Goal: Use online tool/utility

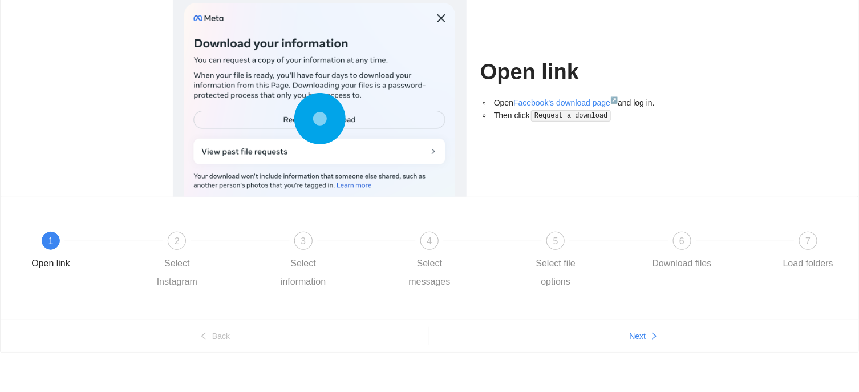
scroll to position [86, 0]
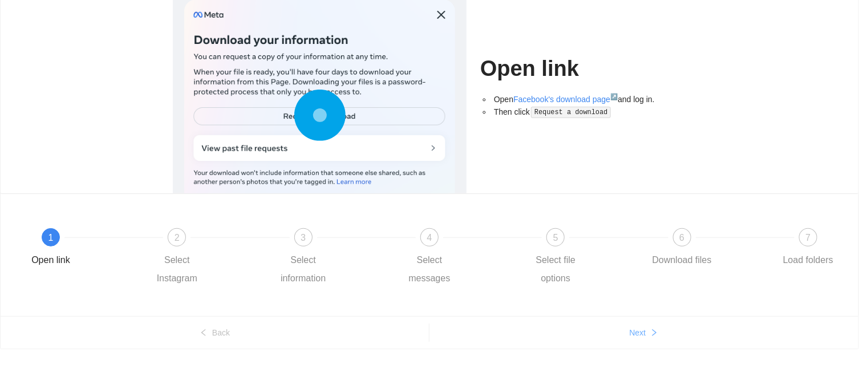
click at [595, 331] on button "Next" at bounding box center [644, 333] width 429 height 18
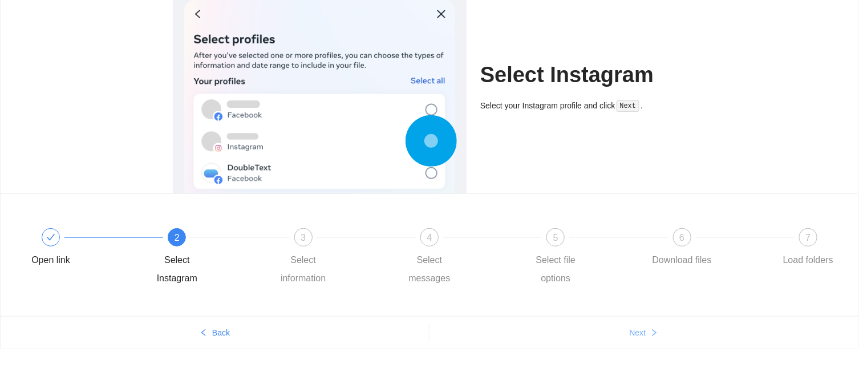
click at [595, 331] on button "Next" at bounding box center [644, 333] width 429 height 18
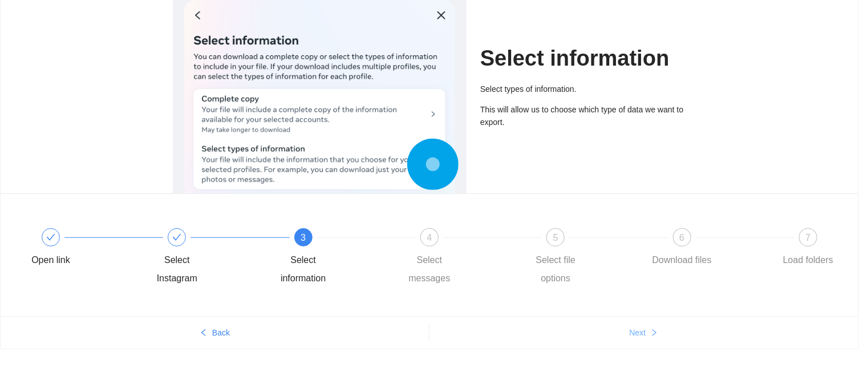
click at [595, 331] on button "Next" at bounding box center [644, 333] width 429 height 18
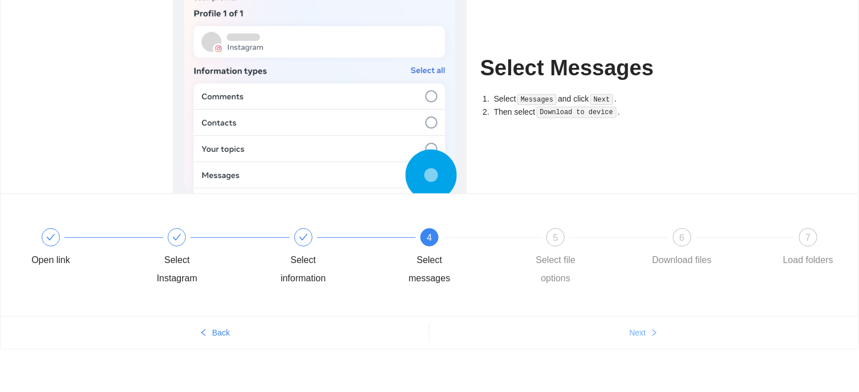
click at [595, 331] on button "Next" at bounding box center [644, 333] width 429 height 18
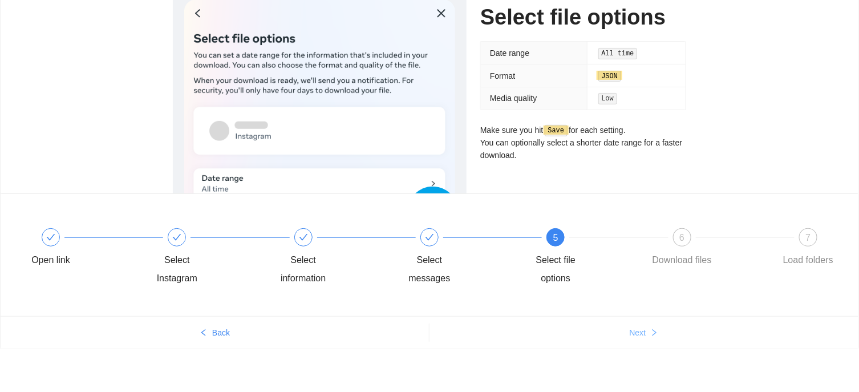
click at [618, 331] on button "Next" at bounding box center [644, 333] width 429 height 18
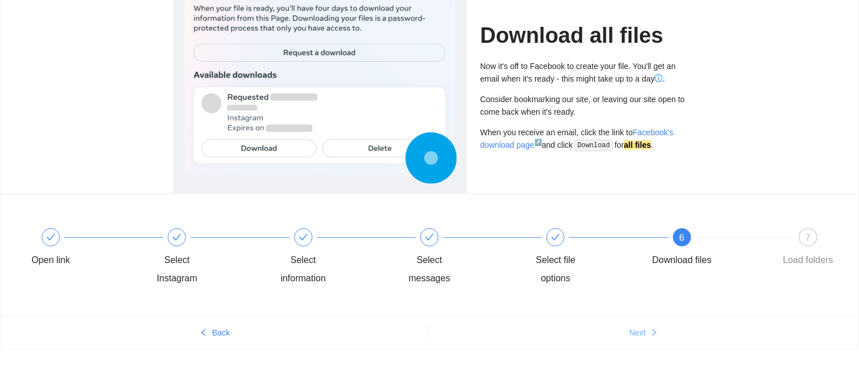
click at [618, 331] on button "Next" at bounding box center [644, 333] width 429 height 18
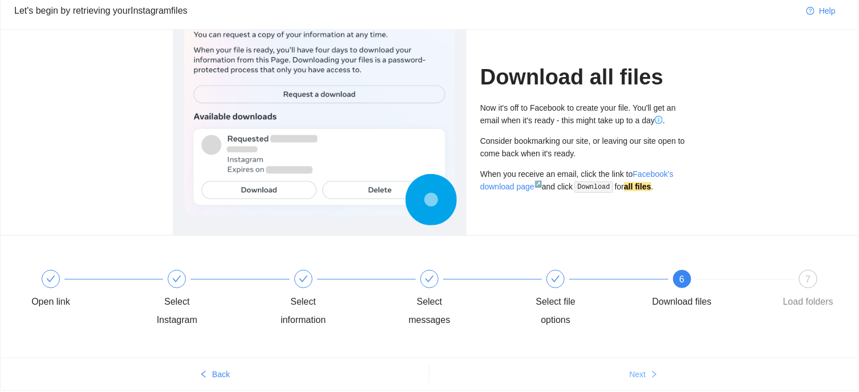
scroll to position [38, 0]
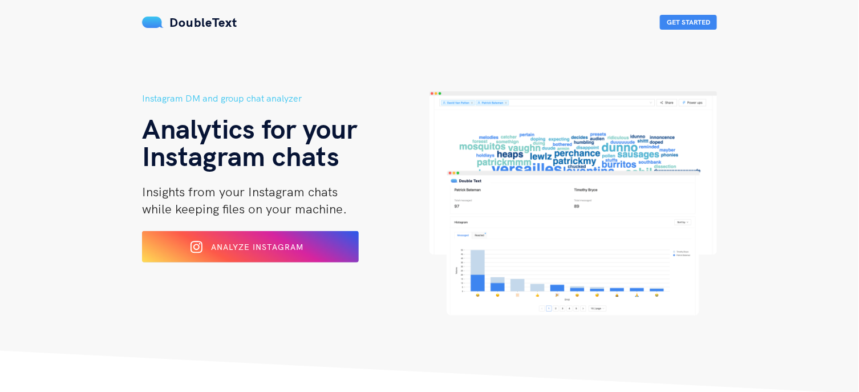
click at [237, 215] on span "while keeping files on your machine." at bounding box center [244, 209] width 205 height 16
